Goal: Information Seeking & Learning: Understand process/instructions

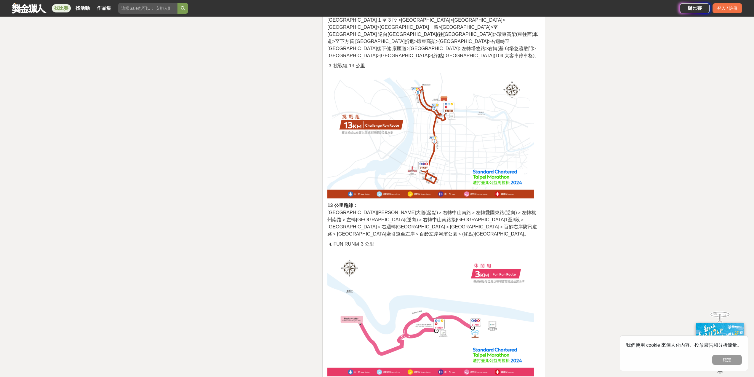
scroll to position [1215, 0]
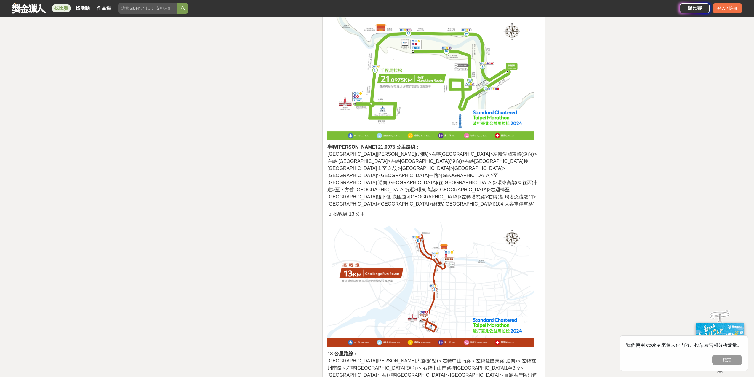
drag, startPoint x: 331, startPoint y: 256, endPoint x: 418, endPoint y: 263, distance: 88.0
drag, startPoint x: 445, startPoint y: 255, endPoint x: 470, endPoint y: 263, distance: 25.5
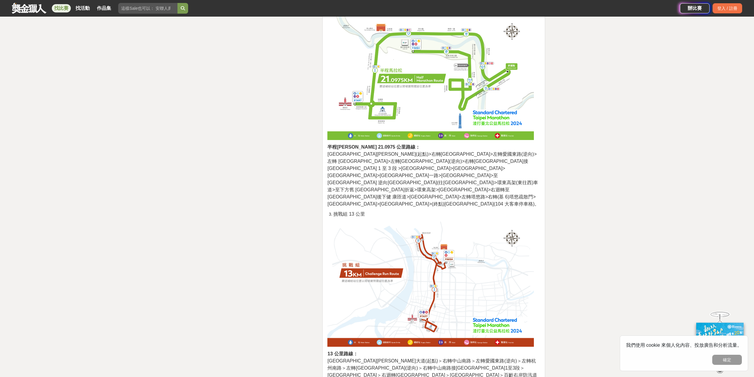
drag, startPoint x: 390, startPoint y: 252, endPoint x: 348, endPoint y: 254, distance: 41.5
drag, startPoint x: 337, startPoint y: 258, endPoint x: 413, endPoint y: 263, distance: 76.4
